Goal: Find specific page/section: Find specific page/section

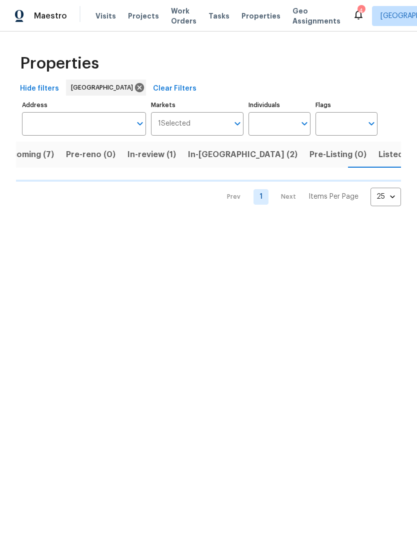
click at [35, 160] on span "Upcoming (7)" at bounding box center [28, 155] width 54 height 14
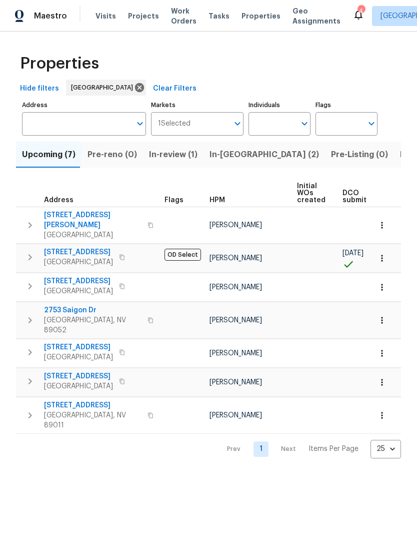
click at [62, 134] on input "Address" at bounding box center [76, 124] width 109 height 24
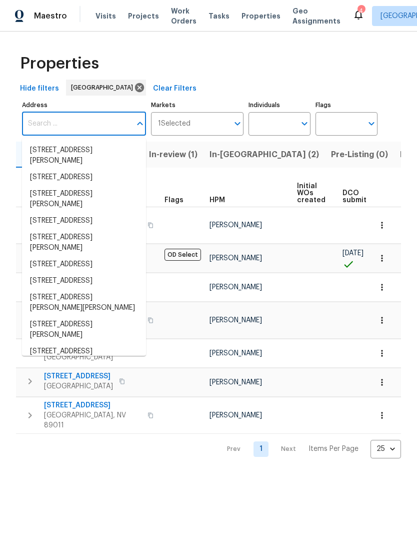
click at [170, 149] on span "In-review (1)" at bounding box center [173, 155] width 49 height 14
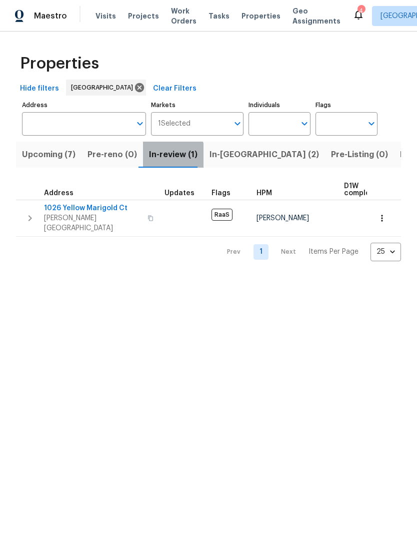
click at [161, 160] on span "In-review (1)" at bounding box center [173, 155] width 49 height 14
click at [45, 130] on input "Address" at bounding box center [76, 124] width 109 height 24
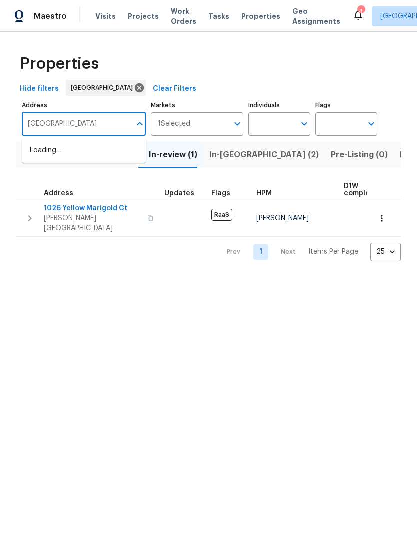
type input "[GEOGRAPHIC_DATA]"
click at [36, 154] on li "[STREET_ADDRESS]" at bounding box center [84, 150] width 124 height 17
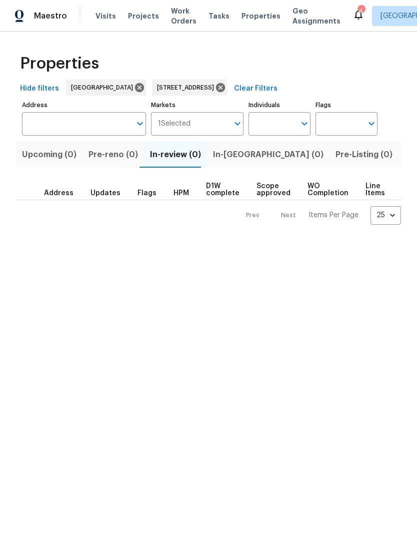
type input "[STREET_ADDRESS]"
click at [405, 155] on span "Listed (1)" at bounding box center [423, 155] width 36 height 14
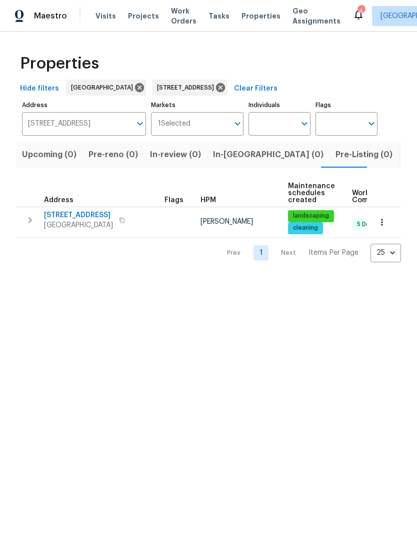
click at [92, 218] on span "[STREET_ADDRESS]" at bounding box center [78, 215] width 69 height 10
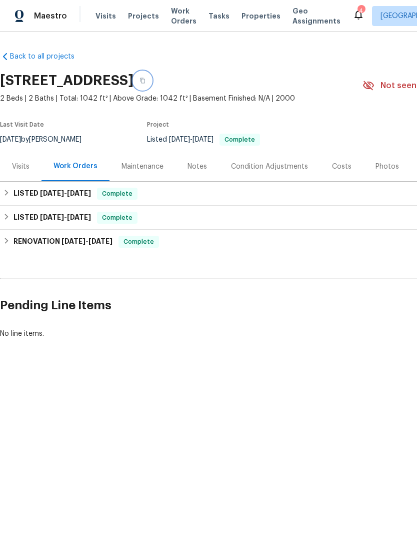
click at [152, 80] on button "button" at bounding box center [143, 81] width 18 height 18
